Goal: Use online tool/utility: Utilize a website feature to perform a specific function

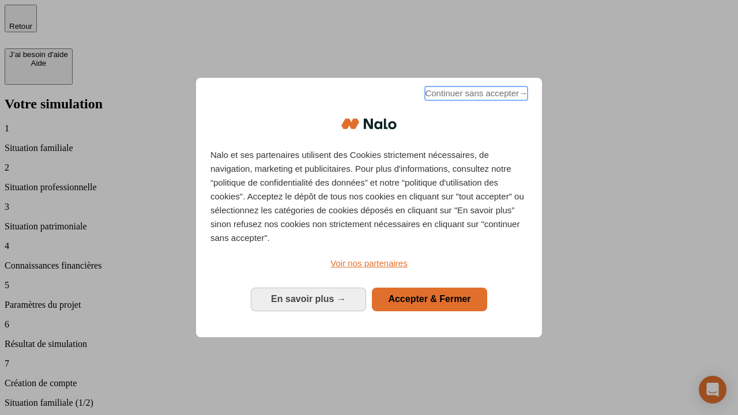
click at [475, 95] on span "Continuer sans accepter →" at bounding box center [476, 94] width 103 height 14
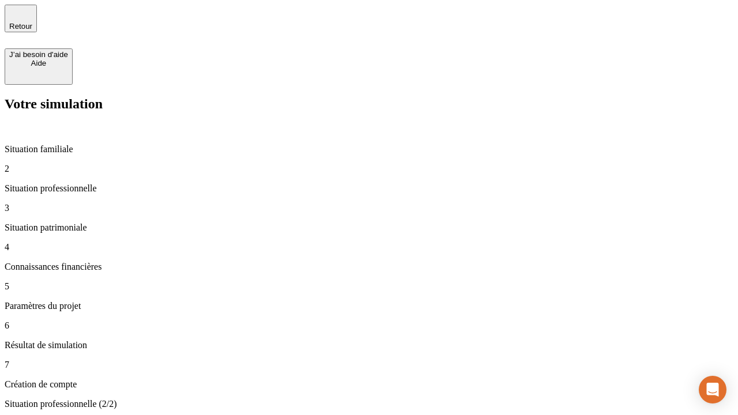
type input "30 000"
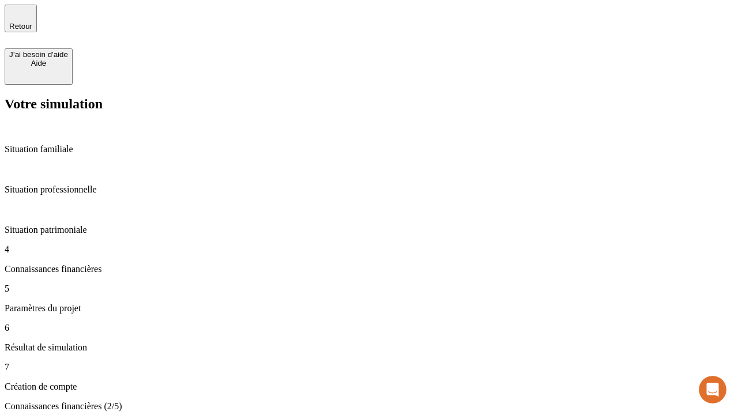
scroll to position [2, 0]
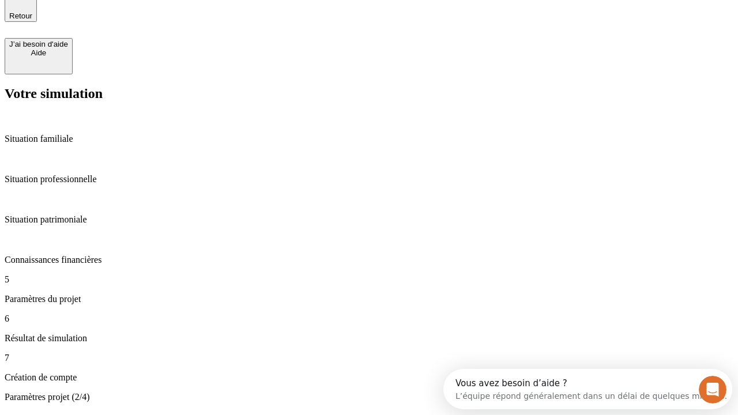
type input "25"
type input "1 000"
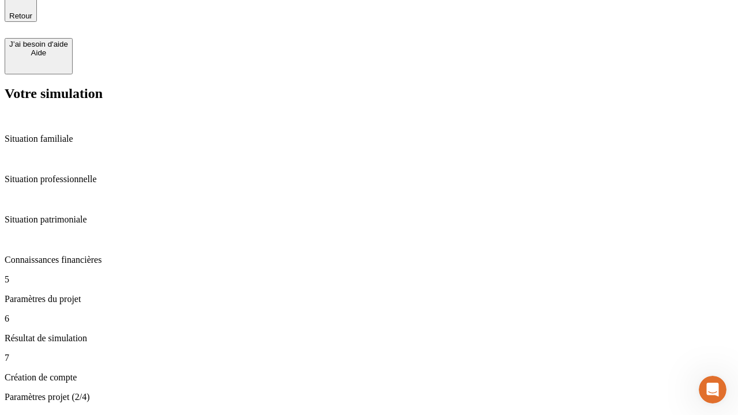
type input "640"
